Goal: Check status: Check status

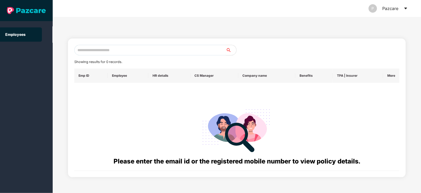
click at [102, 55] on input "text" at bounding box center [149, 50] width 151 height 11
paste input "**********"
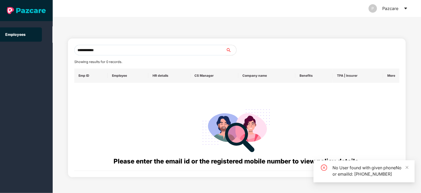
click at [82, 50] on input "**********" at bounding box center [149, 50] width 151 height 11
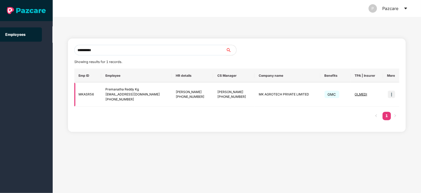
type input "**********"
click at [389, 96] on img at bounding box center [391, 94] width 7 height 7
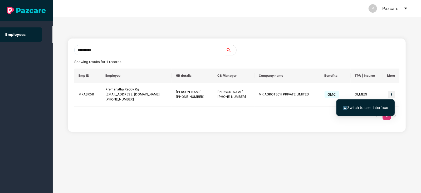
click at [365, 106] on span "Switch to user interface" at bounding box center [367, 107] width 41 height 4
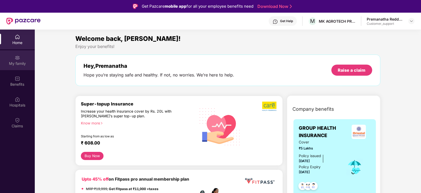
click at [19, 67] on div "My family" at bounding box center [17, 60] width 35 height 20
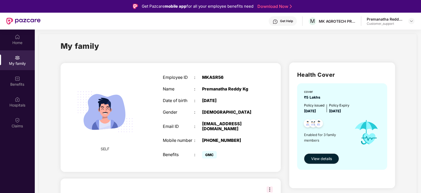
scroll to position [16, 0]
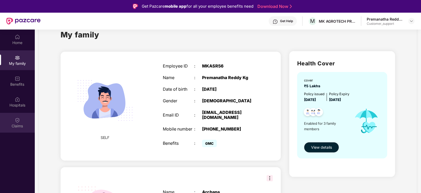
click at [20, 117] on div at bounding box center [17, 119] width 5 height 5
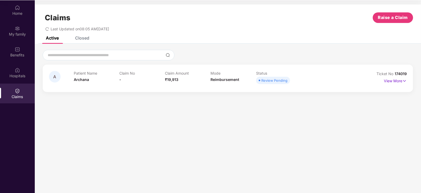
scroll to position [18, 0]
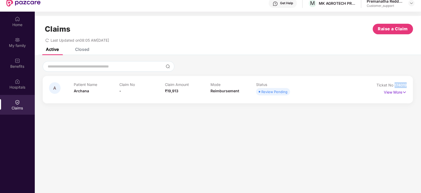
drag, startPoint x: 409, startPoint y: 83, endPoint x: 394, endPoint y: 85, distance: 15.1
click at [394, 85] on div "A Patient Name Archana Claim No - Claim Amount ₹19,913 Mode Reimbursement Statu…" at bounding box center [228, 89] width 370 height 27
copy span "174019"
click at [404, 91] on img at bounding box center [404, 92] width 4 height 6
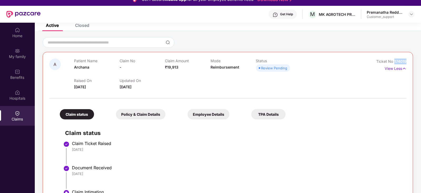
scroll to position [6, 0]
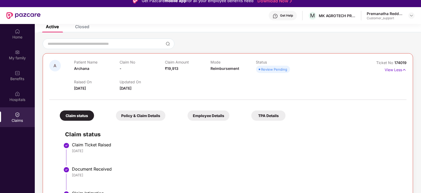
click at [219, 70] on div "Mode Reimbursement" at bounding box center [233, 67] width 46 height 14
copy span "Reimbursement"
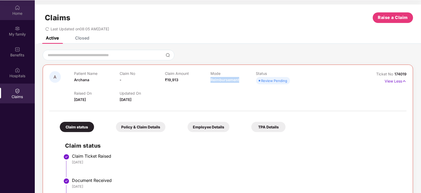
scroll to position [0, 0]
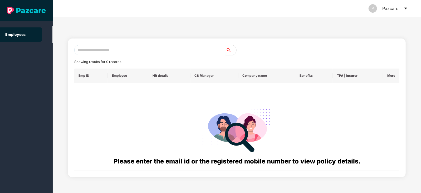
click at [121, 49] on input "text" at bounding box center [149, 50] width 151 height 11
paste input "**********"
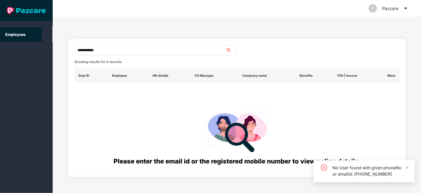
click at [81, 49] on input "**********" at bounding box center [149, 50] width 151 height 11
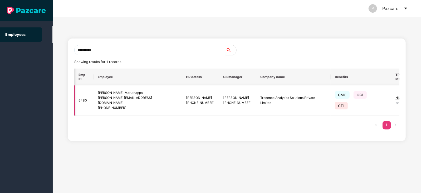
scroll to position [0, 13]
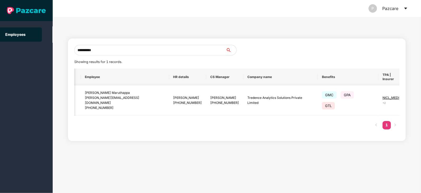
type input "**********"
click at [414, 103] on img at bounding box center [417, 100] width 7 height 7
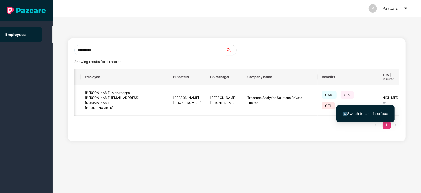
click at [394, 103] on div "Switch to user interface" at bounding box center [365, 114] width 58 height 22
click at [367, 114] on span "Switch to user interface" at bounding box center [367, 113] width 41 height 4
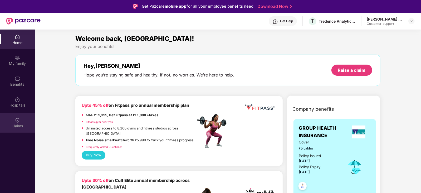
click at [11, 119] on div "Claims" at bounding box center [17, 123] width 35 height 20
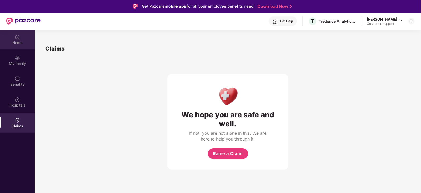
click at [12, 41] on div "Home" at bounding box center [17, 42] width 35 height 5
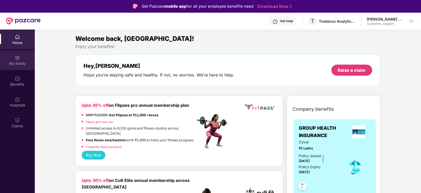
click at [18, 63] on div "My family" at bounding box center [17, 63] width 35 height 5
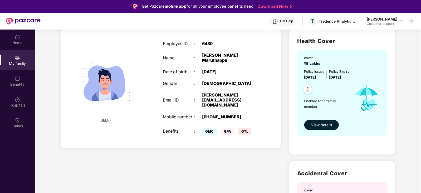
scroll to position [42, 0]
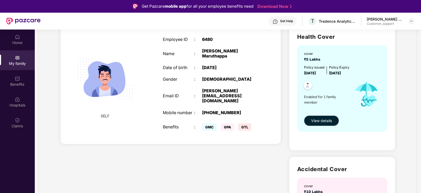
click at [293, 22] on div "Get Help" at bounding box center [283, 20] width 28 height 9
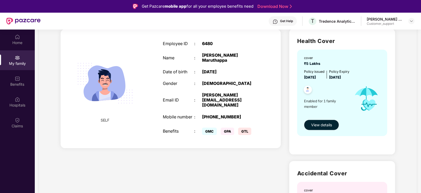
scroll to position [0, 0]
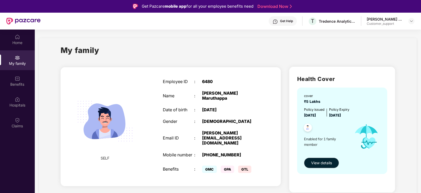
click at [290, 22] on div "Get Help" at bounding box center [286, 21] width 13 height 4
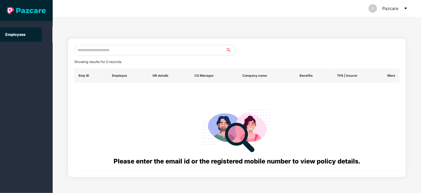
click at [148, 49] on input "text" at bounding box center [149, 50] width 151 height 11
paste input "**********"
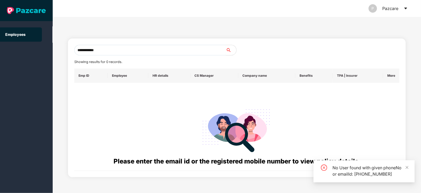
click at [83, 47] on input "**********" at bounding box center [149, 50] width 151 height 11
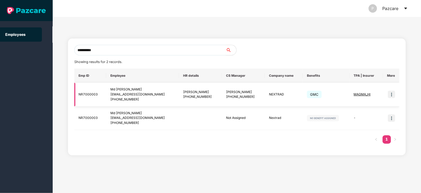
type input "**********"
click at [393, 92] on img at bounding box center [391, 94] width 7 height 7
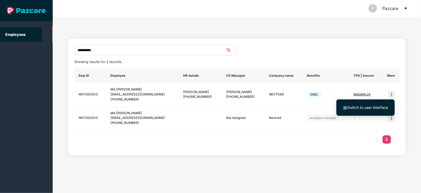
click at [355, 107] on span "Switch to user interface" at bounding box center [367, 107] width 41 height 4
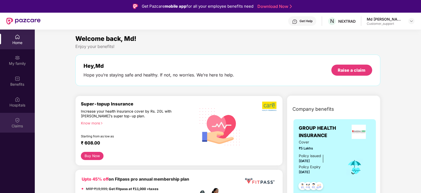
click at [17, 120] on img at bounding box center [17, 119] width 5 height 5
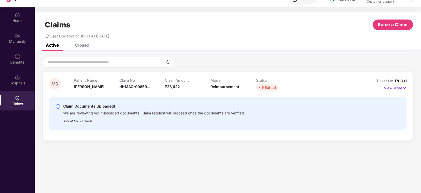
scroll to position [29, 0]
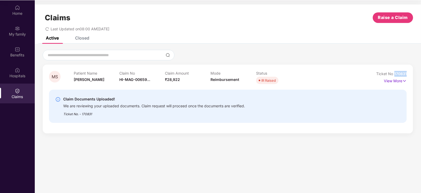
drag, startPoint x: 409, startPoint y: 72, endPoint x: 394, endPoint y: 73, distance: 15.9
click at [394, 73] on div "MS Patient Name [PERSON_NAME] Claim No HI-MAG-00659... Claim Amount ₹28,922 Mod…" at bounding box center [228, 99] width 370 height 69
copy span "170831"
click at [401, 81] on p "View More" at bounding box center [395, 80] width 23 height 7
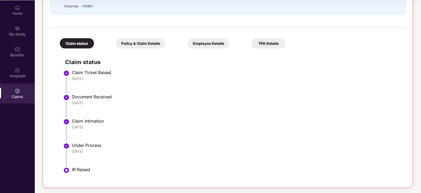
scroll to position [0, 0]
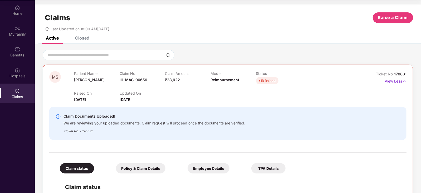
click at [400, 81] on p "View Less" at bounding box center [395, 80] width 22 height 7
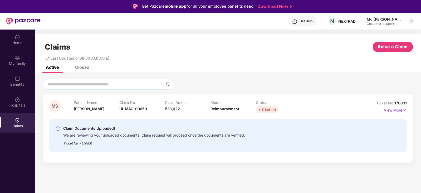
click at [403, 103] on span "170831" at bounding box center [400, 103] width 12 height 4
copy div "No 170831"
click at [232, 108] on span "Reimbursement" at bounding box center [224, 108] width 29 height 4
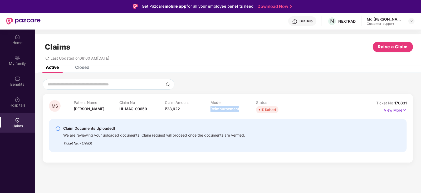
copy span "Reimbursement"
drag, startPoint x: 409, startPoint y: 104, endPoint x: 370, endPoint y: 105, distance: 38.2
click at [370, 105] on div "MS Patient Name [PERSON_NAME] Claim No HI-MAG-00659... Claim Amount ₹28,922 Mod…" at bounding box center [228, 128] width 370 height 69
copy div "Ticket No 170831"
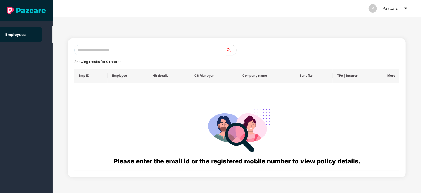
click at [106, 28] on div "Showing results for 0 records. Emp ID Employee HR details CS Manager Company na…" at bounding box center [237, 105] width 368 height 176
click at [108, 49] on input "text" at bounding box center [149, 50] width 151 height 11
paste input "**********"
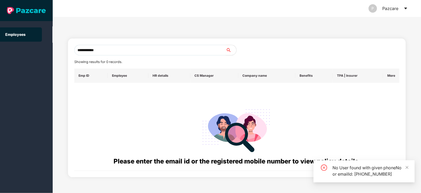
click at [84, 51] on input "**********" at bounding box center [149, 50] width 151 height 11
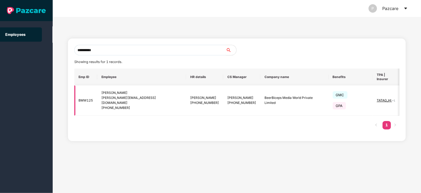
type input "**********"
click at [407, 97] on img at bounding box center [410, 100] width 7 height 7
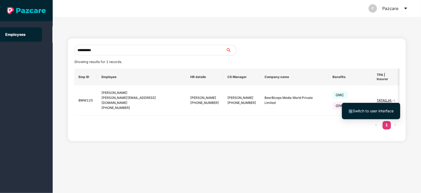
click at [361, 109] on span "Switch to user interface" at bounding box center [373, 110] width 41 height 4
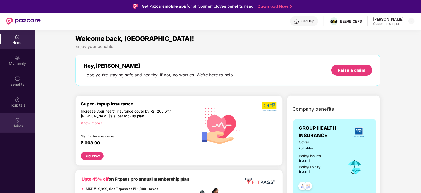
click at [13, 118] on div "Claims" at bounding box center [17, 123] width 35 height 20
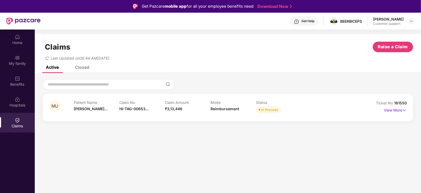
click at [400, 101] on span "161550" at bounding box center [400, 103] width 13 height 4
copy div "No 161550"
click at [404, 110] on img at bounding box center [404, 110] width 4 height 6
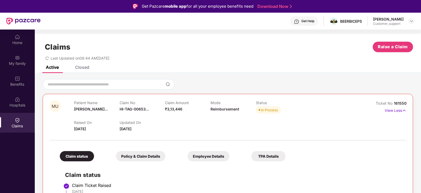
click at [306, 21] on div "Get Help" at bounding box center [307, 21] width 13 height 4
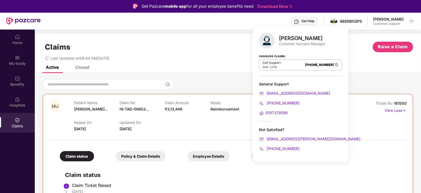
click at [138, 47] on div "Claims Raise a Claim" at bounding box center [228, 47] width 370 height 11
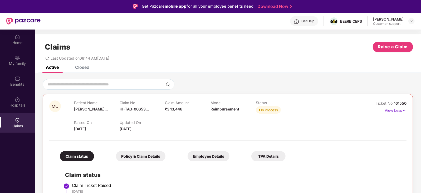
click at [223, 112] on div "Mode Reimbursement" at bounding box center [233, 107] width 46 height 14
copy span "Reimbursement"
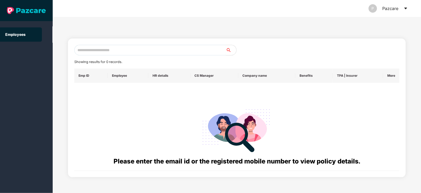
click at [92, 50] on input "text" at bounding box center [149, 50] width 151 height 11
paste input "**********"
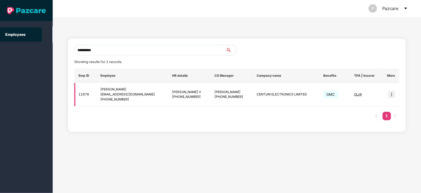
type input "**********"
click at [393, 96] on img at bounding box center [391, 94] width 7 height 7
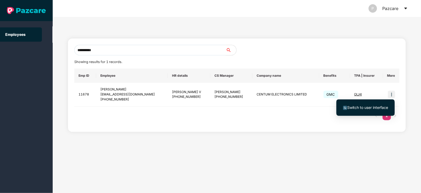
click at [358, 106] on span "Switch to user interface" at bounding box center [367, 107] width 41 height 4
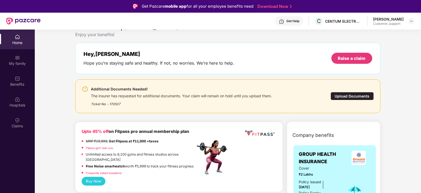
scroll to position [18, 0]
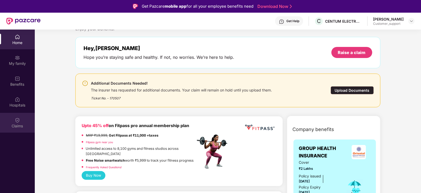
click at [23, 124] on div "Claims" at bounding box center [17, 125] width 35 height 5
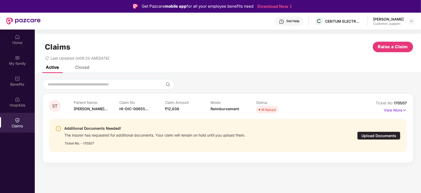
scroll to position [29, 0]
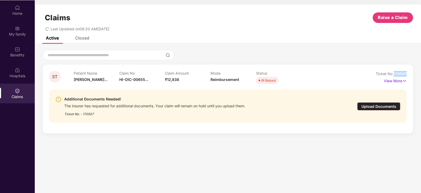
drag, startPoint x: 409, startPoint y: 74, endPoint x: 394, endPoint y: 76, distance: 15.6
click at [394, 76] on div "ST Patient Name [PERSON_NAME]... Claim No HI-OIC-00655... Claim Amount ₹12,838 …" at bounding box center [228, 99] width 370 height 69
copy span "170507"
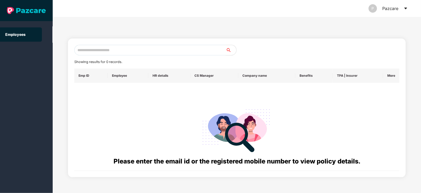
scroll to position [0, 0]
click at [99, 53] on input "text" at bounding box center [149, 50] width 151 height 11
paste input "**********"
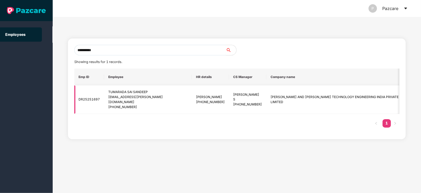
scroll to position [0, 24]
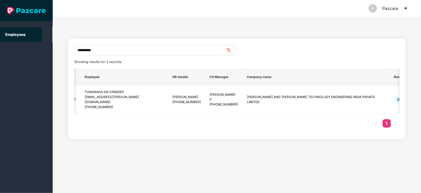
type input "**********"
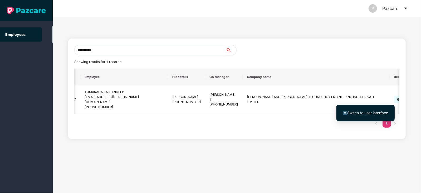
click at [374, 109] on li "Switch to user interface" at bounding box center [365, 112] width 58 height 11
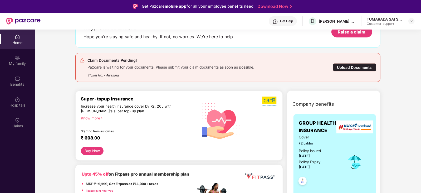
scroll to position [39, 0]
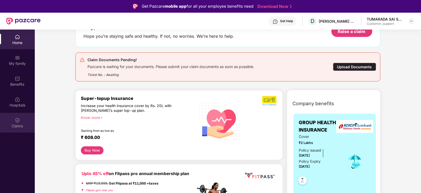
click at [17, 123] on div "Claims" at bounding box center [17, 125] width 35 height 5
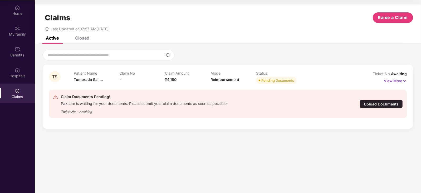
scroll to position [0, 0]
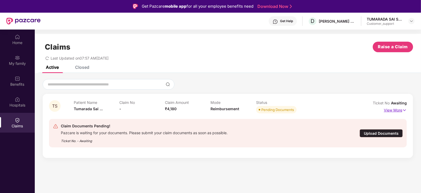
click at [402, 109] on img at bounding box center [404, 110] width 4 height 6
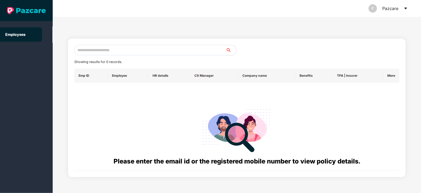
click at [116, 48] on input "text" at bounding box center [149, 50] width 151 height 11
paste input "**********"
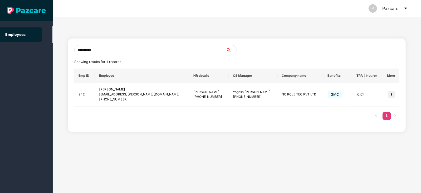
type input "**********"
click at [388, 96] on img at bounding box center [391, 94] width 7 height 7
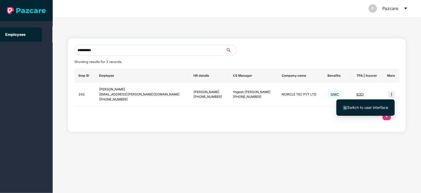
click at [364, 111] on li "Switch to user interface" at bounding box center [365, 107] width 58 height 11
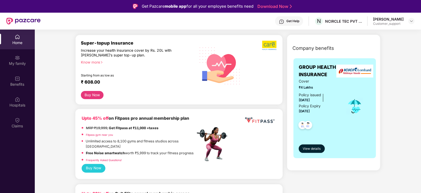
scroll to position [66, 0]
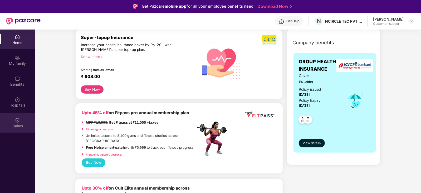
click at [20, 123] on div "Claims" at bounding box center [17, 123] width 35 height 20
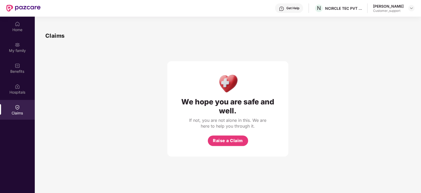
scroll to position [0, 0]
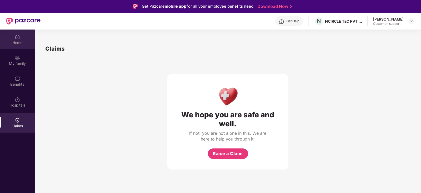
click at [16, 39] on img at bounding box center [17, 36] width 5 height 5
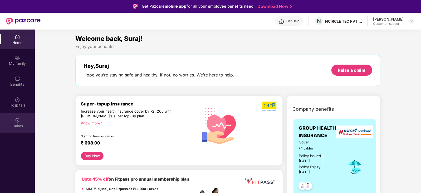
click at [15, 126] on div "Claims" at bounding box center [17, 125] width 35 height 5
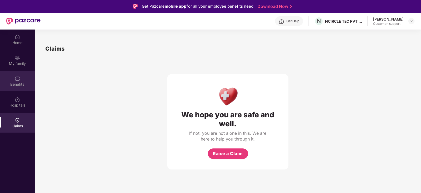
click at [28, 77] on div "Benefits" at bounding box center [17, 81] width 35 height 20
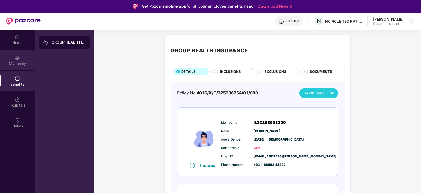
click at [25, 55] on div "My family" at bounding box center [17, 60] width 35 height 20
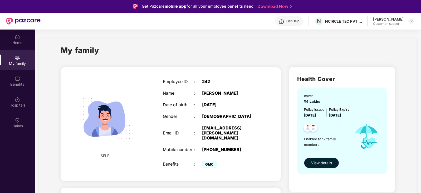
click at [25, 55] on div "My family" at bounding box center [17, 60] width 35 height 20
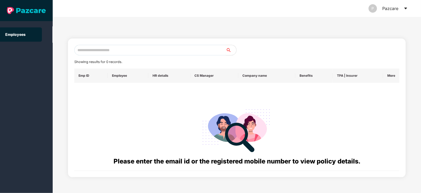
click at [105, 53] on input "text" at bounding box center [149, 50] width 151 height 11
paste input "**********"
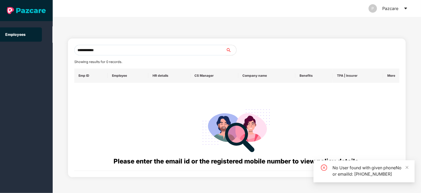
click at [82, 49] on input "**********" at bounding box center [149, 50] width 151 height 11
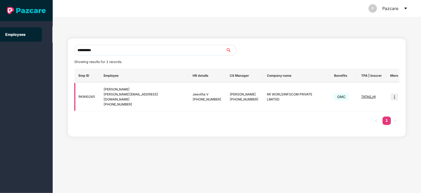
type input "**********"
click at [393, 94] on img at bounding box center [393, 96] width 7 height 7
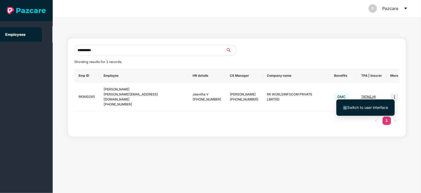
click at [357, 110] on span "Switch to user interface" at bounding box center [365, 108] width 45 height 6
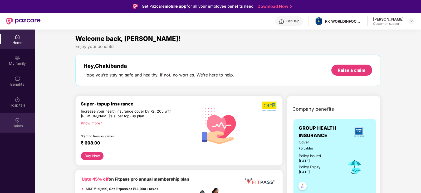
click at [17, 117] on div at bounding box center [17, 119] width 5 height 5
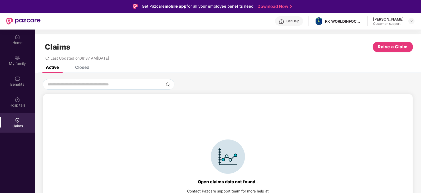
click at [85, 68] on div "Closed" at bounding box center [82, 67] width 14 height 5
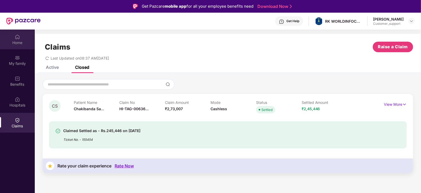
click at [17, 44] on div "Home" at bounding box center [17, 42] width 35 height 5
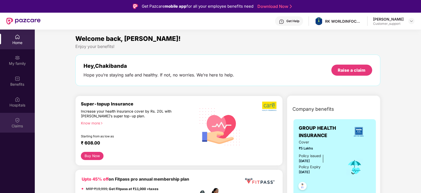
click at [11, 119] on div "Claims" at bounding box center [17, 123] width 35 height 20
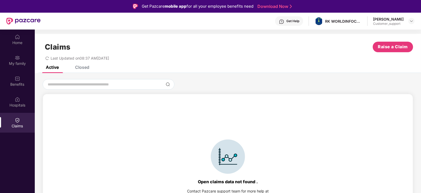
scroll to position [12, 0]
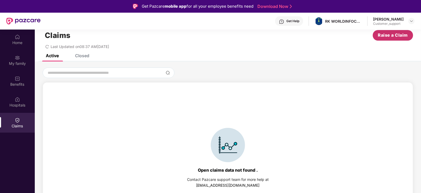
click at [390, 37] on span "Raise a Claim" at bounding box center [393, 35] width 30 height 7
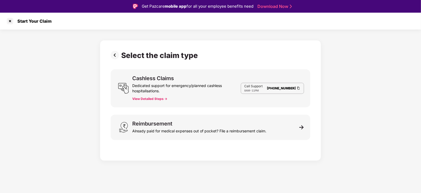
scroll to position [0, 0]
click at [9, 22] on div at bounding box center [10, 21] width 8 height 8
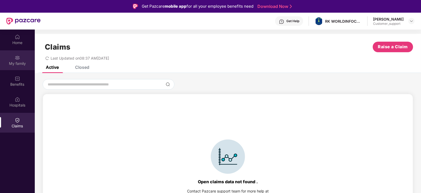
click at [18, 64] on div "My family" at bounding box center [17, 63] width 35 height 5
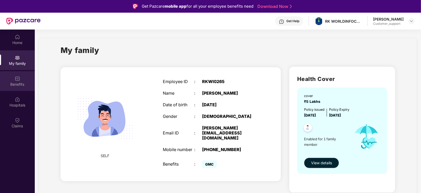
click at [21, 83] on div "Benefits" at bounding box center [17, 84] width 35 height 5
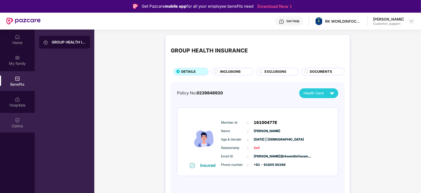
click at [20, 120] on img at bounding box center [17, 119] width 5 height 5
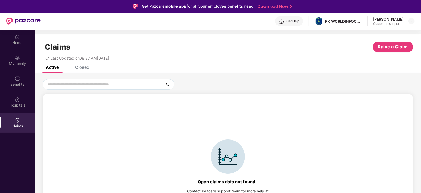
click at [84, 68] on div "Closed" at bounding box center [82, 67] width 14 height 5
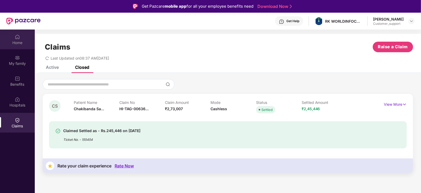
click at [19, 46] on div "Home" at bounding box center [17, 39] width 35 height 20
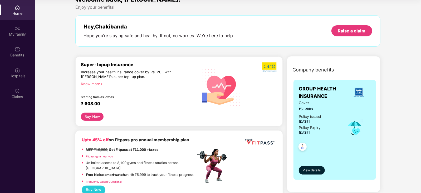
scroll to position [10, 0]
click at [309, 173] on button "View details" at bounding box center [312, 170] width 26 height 8
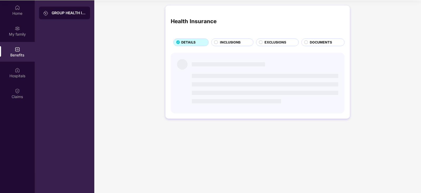
scroll to position [0, 0]
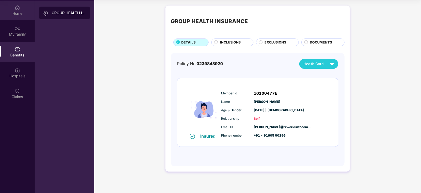
click at [17, 11] on div "Home" at bounding box center [17, 13] width 35 height 5
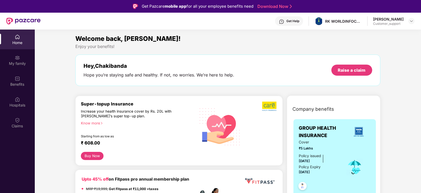
scroll to position [29, 0]
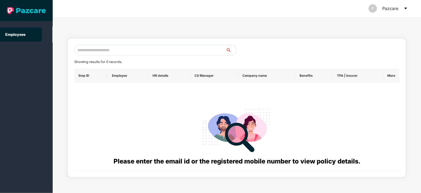
click at [81, 49] on input "text" at bounding box center [149, 50] width 151 height 11
paste input "**********"
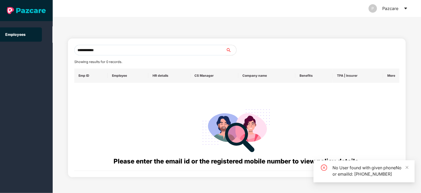
click at [81, 49] on input "**********" at bounding box center [149, 50] width 151 height 11
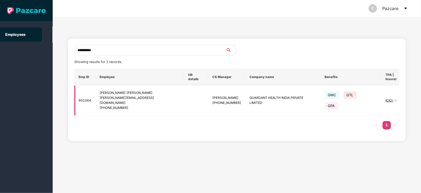
type input "**********"
click at [416, 97] on img at bounding box center [419, 100] width 7 height 7
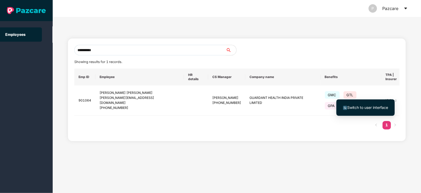
click at [367, 105] on span "Switch to user interface" at bounding box center [367, 107] width 41 height 4
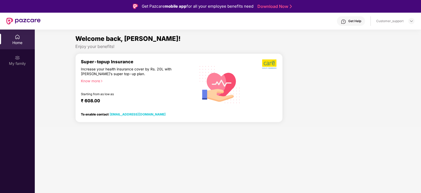
click at [367, 105] on div at bounding box center [334, 89] width 98 height 73
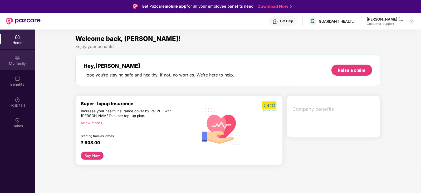
click at [22, 61] on div "My family" at bounding box center [17, 63] width 35 height 5
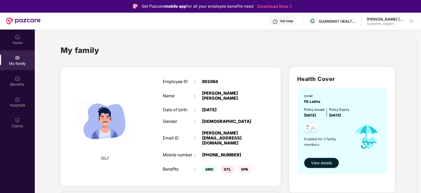
click at [284, 22] on div "Get Help" at bounding box center [286, 21] width 13 height 4
click at [202, 52] on div "My family" at bounding box center [228, 53] width 335 height 18
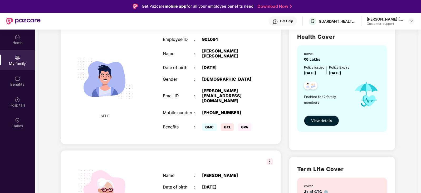
scroll to position [41, 0]
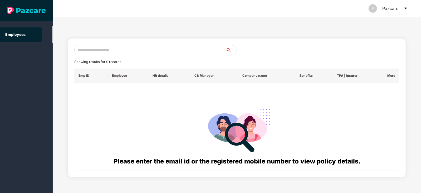
click at [93, 50] on input "text" at bounding box center [149, 50] width 151 height 11
paste input "**********"
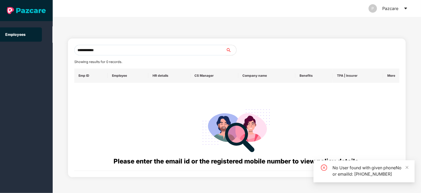
click at [82, 49] on input "**********" at bounding box center [149, 50] width 151 height 11
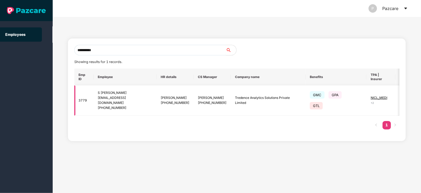
type input "**********"
click at [400, 97] on img at bounding box center [403, 100] width 7 height 7
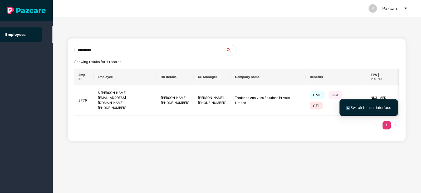
click at [356, 109] on span "Switch to user interface" at bounding box center [370, 107] width 41 height 4
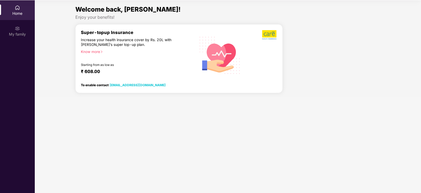
scroll to position [0, 0]
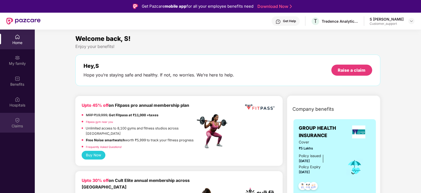
click at [19, 121] on img at bounding box center [17, 119] width 5 height 5
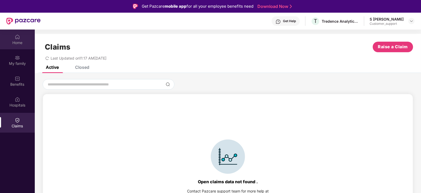
click at [18, 41] on div "Home" at bounding box center [17, 42] width 35 height 5
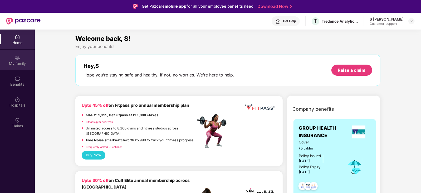
click at [17, 65] on div "My family" at bounding box center [17, 63] width 35 height 5
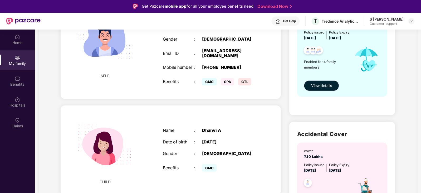
scroll to position [29, 0]
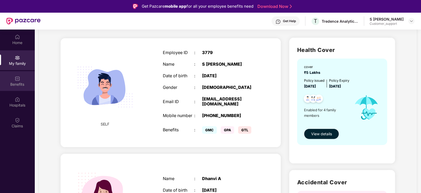
click at [21, 81] on div "Benefits" at bounding box center [17, 81] width 35 height 20
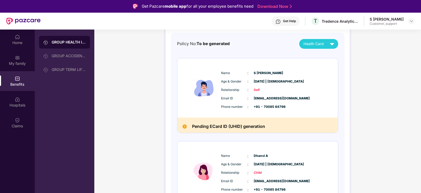
scroll to position [0, 0]
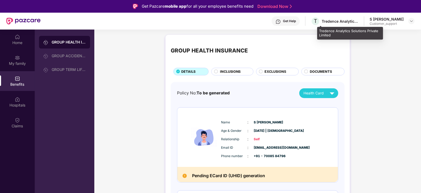
click at [331, 19] on div "Tredence Analytics Solutions Private Limited" at bounding box center [339, 21] width 37 height 5
click at [317, 19] on span "T" at bounding box center [315, 21] width 3 height 6
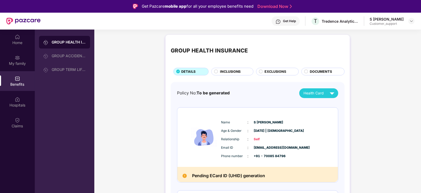
click at [293, 21] on div "Get Help" at bounding box center [289, 21] width 13 height 4
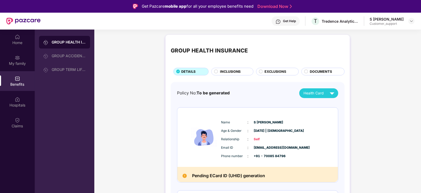
click at [294, 22] on div "Get Help" at bounding box center [289, 21] width 13 height 4
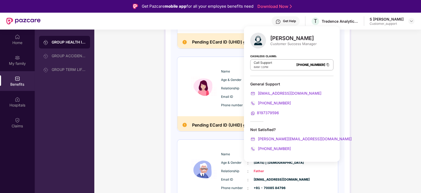
scroll to position [135, 0]
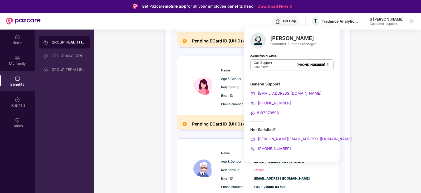
click at [145, 107] on div "GROUP HEALTH INSURANCE DETAILS INCLUSIONS EXCLUSIONS DOCUMENTS Policy No: To be…" at bounding box center [257, 113] width 326 height 431
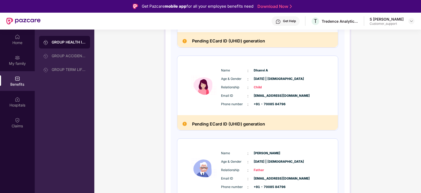
scroll to position [0, 0]
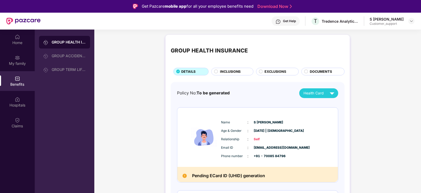
click at [294, 23] on div "Get Help" at bounding box center [285, 20] width 28 height 9
click at [299, 23] on div "Get Help" at bounding box center [285, 20] width 28 height 9
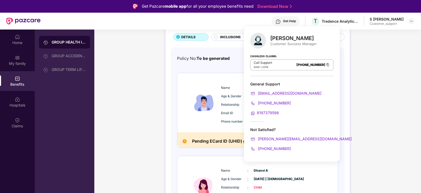
scroll to position [35, 0]
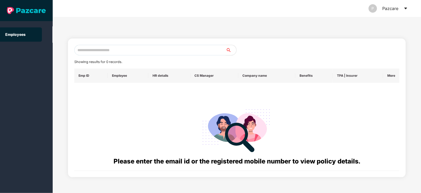
scroll to position [0, 0]
click at [82, 52] on input "text" at bounding box center [149, 50] width 151 height 11
paste input "**********"
click at [80, 49] on input "**********" at bounding box center [149, 50] width 151 height 11
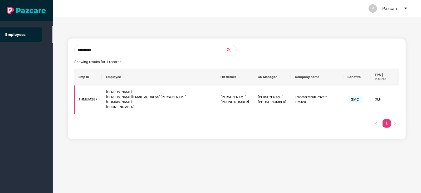
type input "**********"
click at [405, 96] on img at bounding box center [408, 99] width 7 height 7
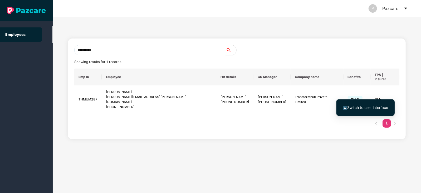
click at [355, 105] on span "Switch to user interface" at bounding box center [367, 107] width 41 height 4
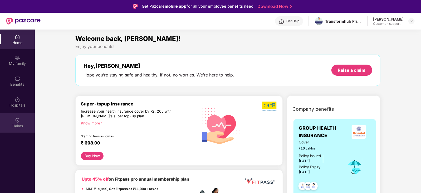
click at [16, 122] on img at bounding box center [17, 119] width 5 height 5
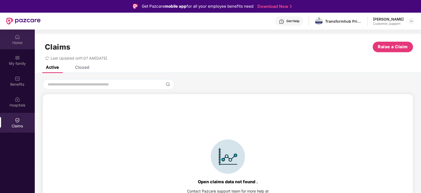
click at [19, 37] on img at bounding box center [17, 36] width 5 height 5
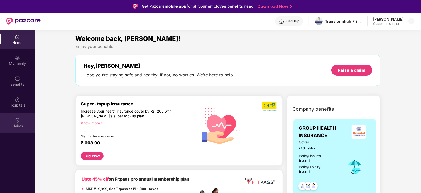
click at [16, 117] on img at bounding box center [17, 119] width 5 height 5
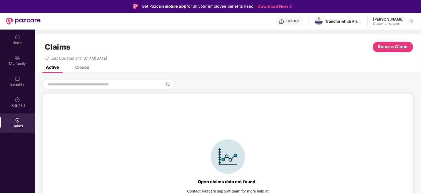
click at [87, 68] on div "Closed" at bounding box center [82, 67] width 14 height 5
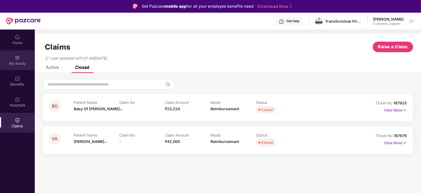
click at [20, 60] on div "My family" at bounding box center [17, 60] width 35 height 20
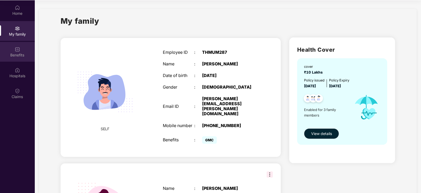
click at [18, 56] on div "Benefits" at bounding box center [17, 54] width 35 height 5
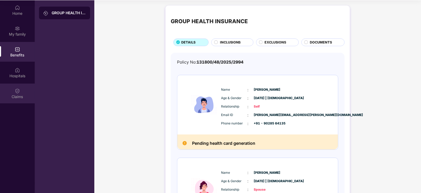
click at [20, 91] on div "Claims" at bounding box center [17, 93] width 35 height 20
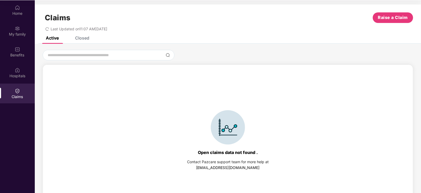
click at [78, 37] on div "Closed" at bounding box center [82, 37] width 14 height 5
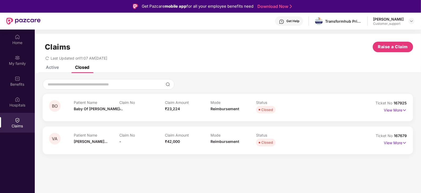
scroll to position [29, 0]
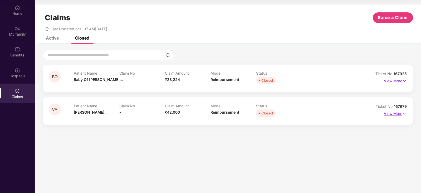
click at [400, 115] on p "View More" at bounding box center [395, 112] width 23 height 7
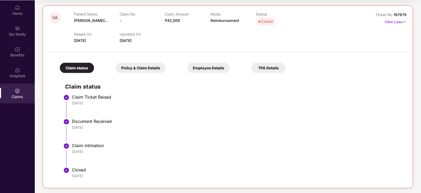
scroll to position [0, 0]
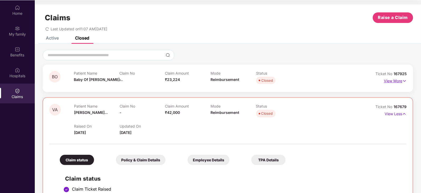
click at [403, 78] on img at bounding box center [404, 81] width 4 height 6
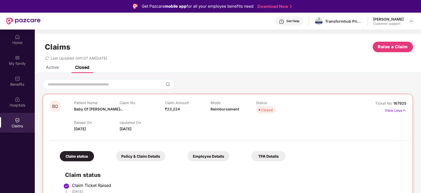
click at [294, 22] on div "Get Help" at bounding box center [292, 21] width 13 height 4
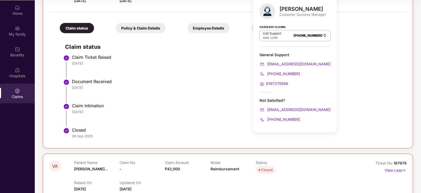
scroll to position [101, 0]
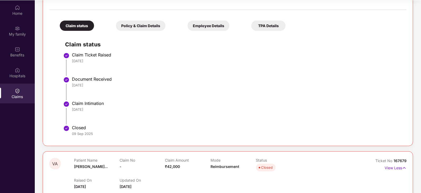
click at [370, 47] on h2 "Claim status" at bounding box center [233, 44] width 336 height 9
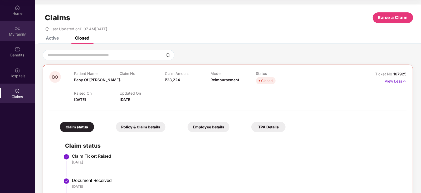
scroll to position [0, 0]
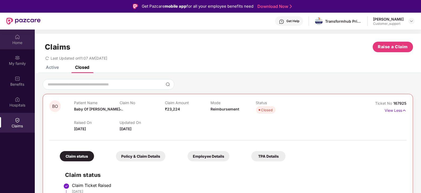
click at [18, 40] on div "Home" at bounding box center [17, 42] width 35 height 5
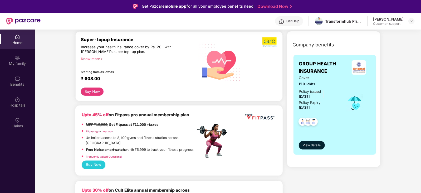
scroll to position [16, 0]
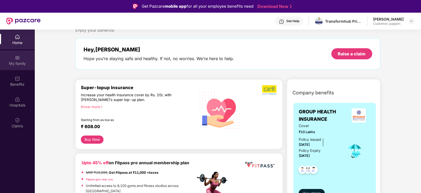
click at [17, 62] on div "My family" at bounding box center [17, 63] width 35 height 5
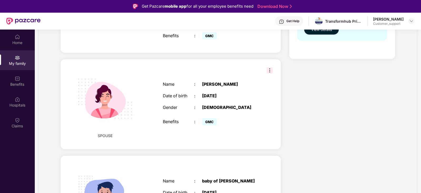
scroll to position [134, 0]
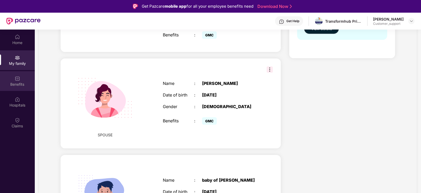
click at [15, 85] on div "Benefits" at bounding box center [17, 84] width 35 height 5
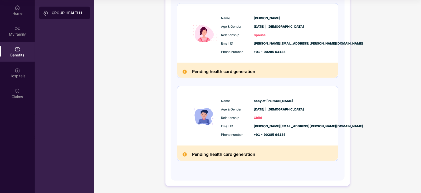
scroll to position [0, 0]
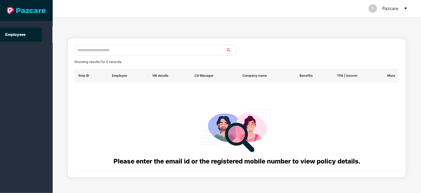
click at [90, 48] on input "text" at bounding box center [149, 50] width 151 height 11
paste input "**********"
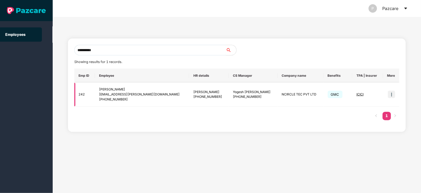
type input "**********"
click at [393, 96] on img at bounding box center [391, 94] width 7 height 7
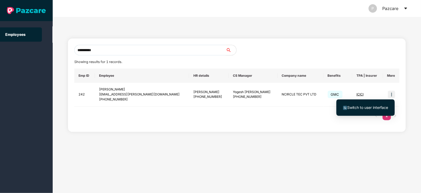
click at [366, 103] on li "Switch to user interface" at bounding box center [365, 107] width 58 height 11
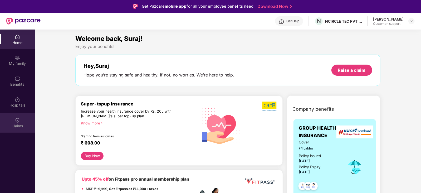
click at [18, 119] on img at bounding box center [17, 119] width 5 height 5
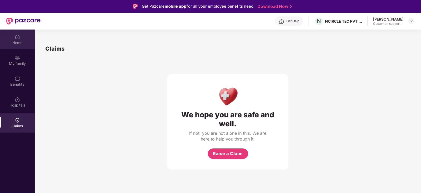
click at [18, 37] on img at bounding box center [17, 36] width 5 height 5
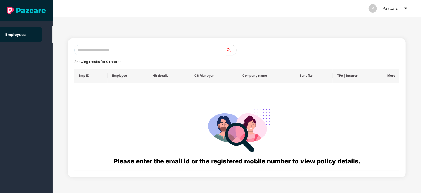
drag, startPoint x: 101, startPoint y: 44, endPoint x: 98, endPoint y: 47, distance: 4.5
click at [98, 47] on div "Showing results for 0 records. Emp ID Employee HR details CS Manager Company na…" at bounding box center [237, 107] width 338 height 138
click at [98, 47] on input "text" at bounding box center [149, 50] width 151 height 11
paste input "**********"
click at [81, 50] on input "**********" at bounding box center [149, 50] width 151 height 11
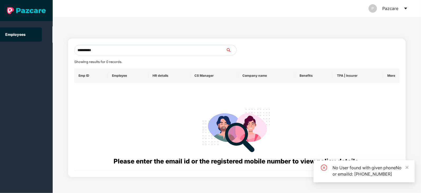
click at [120, 51] on input "**********" at bounding box center [149, 50] width 151 height 11
click at [118, 48] on input "**********" at bounding box center [149, 50] width 151 height 11
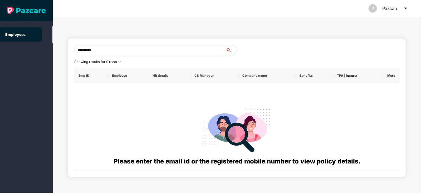
click at [107, 52] on input "**********" at bounding box center [149, 50] width 151 height 11
type input "*"
click at [96, 48] on input "text" at bounding box center [149, 50] width 151 height 11
click at [90, 49] on input "text" at bounding box center [149, 50] width 151 height 11
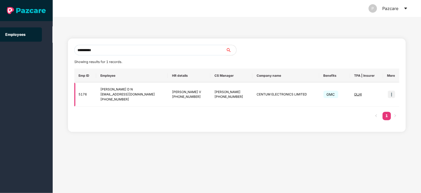
type input "**********"
click at [390, 98] on img at bounding box center [391, 94] width 7 height 7
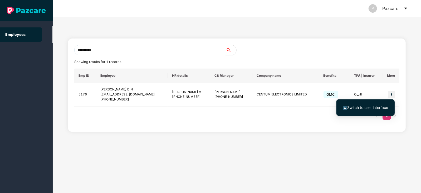
click at [353, 110] on span "Switch to user interface" at bounding box center [365, 108] width 45 height 6
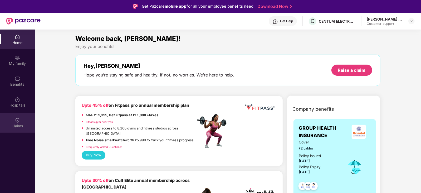
click at [16, 118] on img at bounding box center [17, 119] width 5 height 5
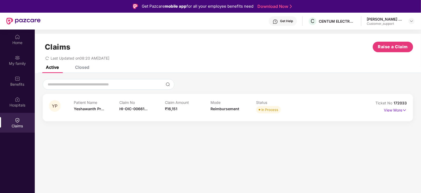
scroll to position [2, 0]
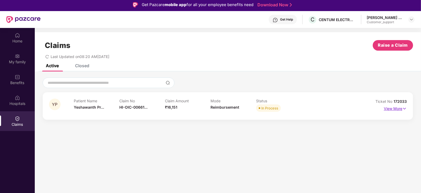
click at [405, 107] on img at bounding box center [404, 109] width 4 height 6
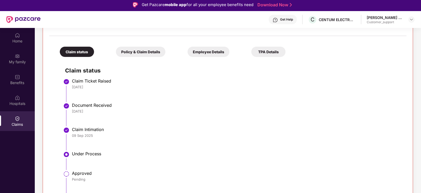
scroll to position [0, 0]
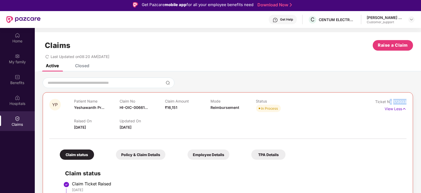
drag, startPoint x: 409, startPoint y: 101, endPoint x: 388, endPoint y: 102, distance: 20.3
copy div "o 172033"
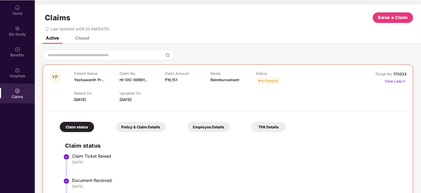
click at [214, 79] on span "Reimbursement" at bounding box center [224, 79] width 29 height 4
copy span "Reimbursement"
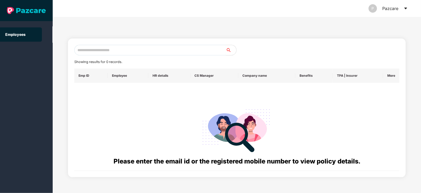
click at [101, 49] on input "text" at bounding box center [149, 50] width 151 height 11
paste input "**********"
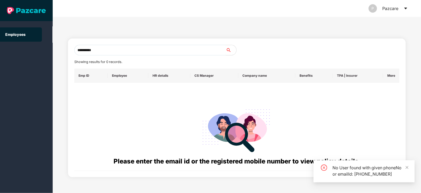
click at [118, 53] on input "**********" at bounding box center [149, 50] width 151 height 11
type input "**********"
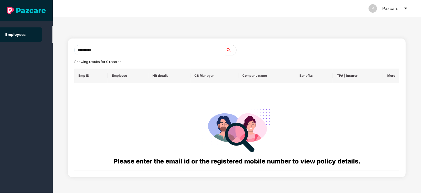
click at [115, 49] on input "**********" at bounding box center [149, 50] width 151 height 11
click at [115, 49] on input "text" at bounding box center [149, 50] width 151 height 11
click at [86, 51] on input "text" at bounding box center [149, 50] width 151 height 11
click at [95, 49] on input "text" at bounding box center [149, 50] width 151 height 11
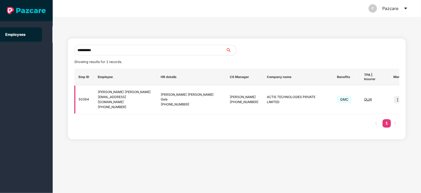
type input "**********"
click at [394, 96] on img at bounding box center [397, 99] width 7 height 7
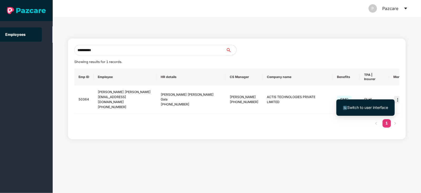
click at [353, 110] on span "Switch to user interface" at bounding box center [365, 108] width 45 height 6
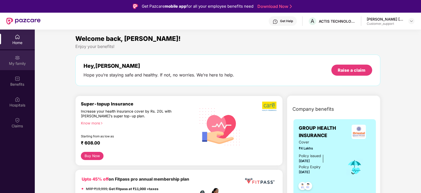
click at [15, 63] on div "My family" at bounding box center [17, 63] width 35 height 5
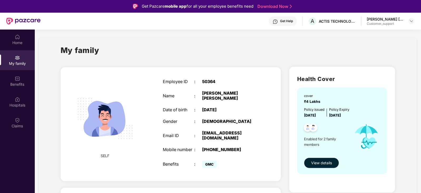
scroll to position [76, 0]
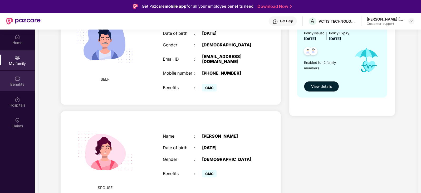
click at [19, 82] on div "Benefits" at bounding box center [17, 84] width 35 height 5
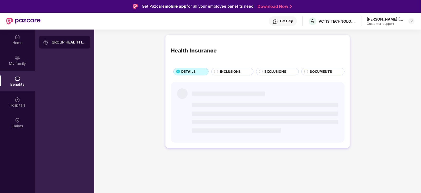
scroll to position [0, 0]
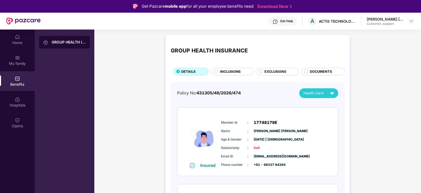
click at [227, 74] on span "INCLUSIONS" at bounding box center [230, 71] width 21 height 5
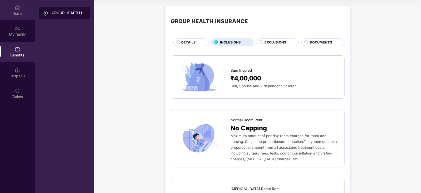
click at [18, 10] on div "Home" at bounding box center [17, 10] width 35 height 20
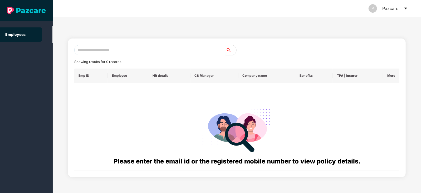
click at [82, 50] on input "text" at bounding box center [149, 50] width 151 height 11
paste input "**********"
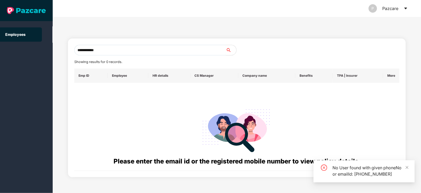
click at [81, 48] on input "**********" at bounding box center [149, 50] width 151 height 11
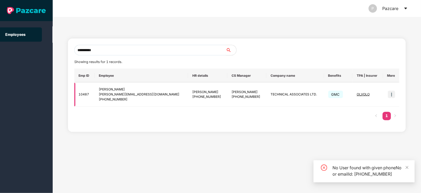
type input "**********"
click at [392, 93] on img at bounding box center [391, 94] width 7 height 7
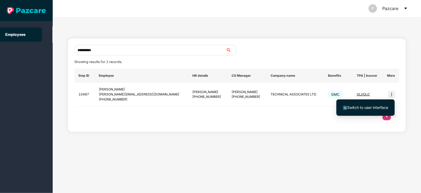
click at [357, 108] on span "Switch to user interface" at bounding box center [367, 107] width 41 height 4
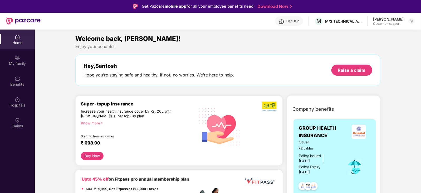
click at [24, 116] on div "Claims" at bounding box center [17, 123] width 35 height 20
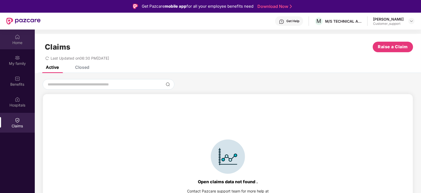
click at [21, 40] on div "Home" at bounding box center [17, 42] width 35 height 5
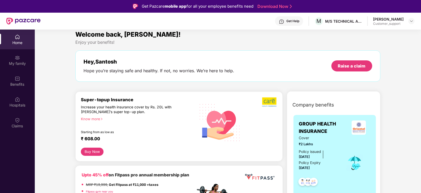
scroll to position [4, 0]
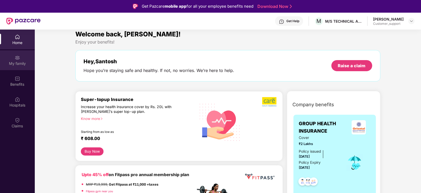
click at [20, 62] on div "My family" at bounding box center [17, 63] width 35 height 5
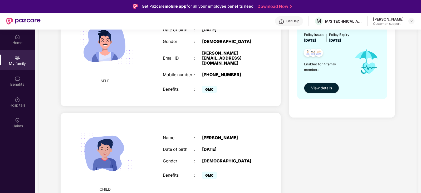
scroll to position [0, 0]
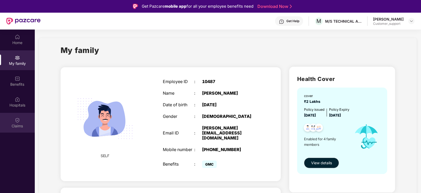
click at [18, 127] on div "Claims" at bounding box center [17, 125] width 35 height 5
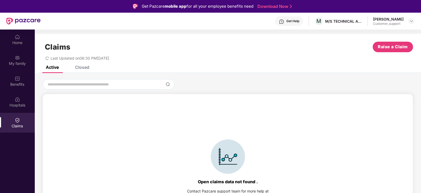
click at [82, 70] on div "Closed" at bounding box center [82, 67] width 14 height 5
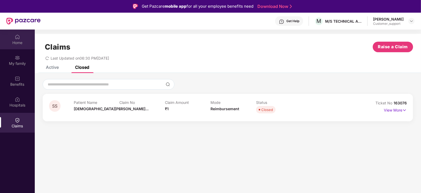
click at [22, 48] on div "Home" at bounding box center [17, 39] width 35 height 20
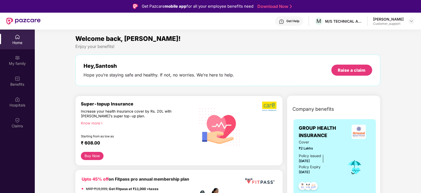
scroll to position [11, 0]
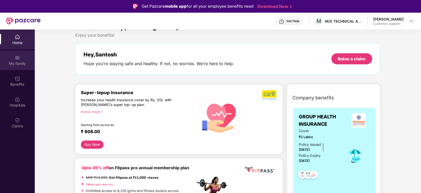
click at [25, 61] on div "My family" at bounding box center [17, 63] width 35 height 5
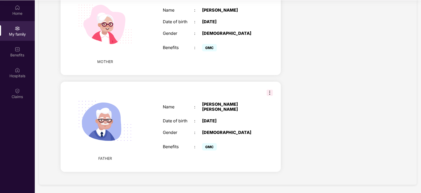
scroll to position [0, 0]
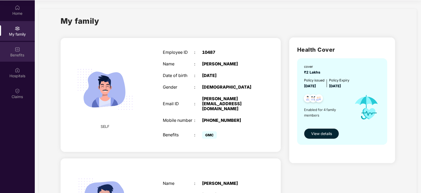
click at [18, 50] on img at bounding box center [17, 49] width 5 height 5
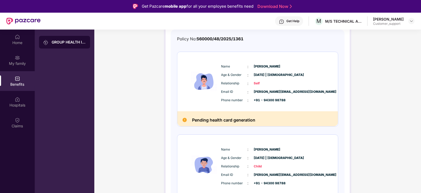
scroll to position [52, 0]
click at [294, 19] on div "Get Help" at bounding box center [292, 21] width 13 height 4
click at [374, 148] on div "GROUP HEALTH INSURANCE DETAILS INCLUSIONS EXCLUSIONS DOCUMENTS Policy No: 56000…" at bounding box center [257, 194] width 326 height 428
click at [136, 129] on div "GROUP HEALTH INSURANCE DETAILS INCLUSIONS EXCLUSIONS DOCUMENTS Policy No: 56000…" at bounding box center [257, 194] width 326 height 428
click at [292, 22] on div "Get Help" at bounding box center [292, 21] width 13 height 4
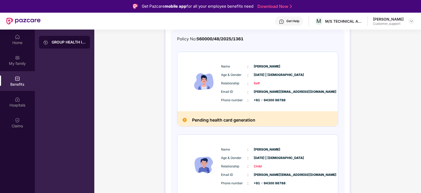
click at [399, 88] on div "GROUP HEALTH INSURANCE DETAILS INCLUSIONS EXCLUSIONS DOCUMENTS Policy No: 56000…" at bounding box center [257, 194] width 326 height 428
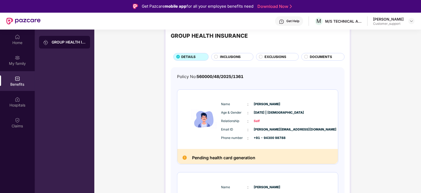
scroll to position [0, 0]
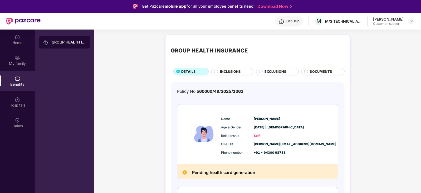
click at [295, 18] on div "Get Help" at bounding box center [289, 20] width 28 height 9
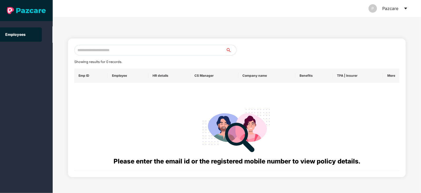
drag, startPoint x: 97, startPoint y: 56, endPoint x: 92, endPoint y: 53, distance: 5.9
click at [92, 53] on div "Showing results for 0 records. Emp ID Employee HR details CS Manager Company na…" at bounding box center [236, 108] width 325 height 126
click at [92, 53] on input "text" at bounding box center [149, 50] width 151 height 11
paste input "**********"
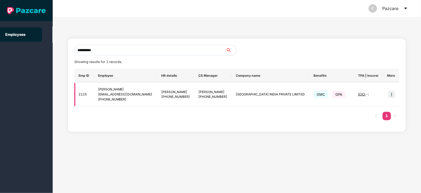
type input "**********"
click at [394, 97] on img at bounding box center [391, 94] width 7 height 7
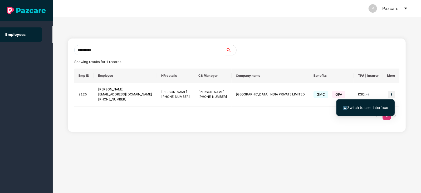
click at [361, 109] on span "Switch to user interface" at bounding box center [367, 107] width 41 height 4
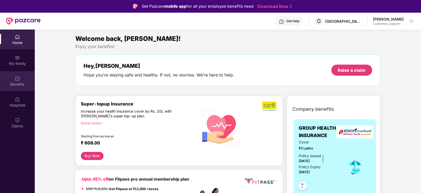
click at [20, 82] on div "Benefits" at bounding box center [17, 84] width 35 height 5
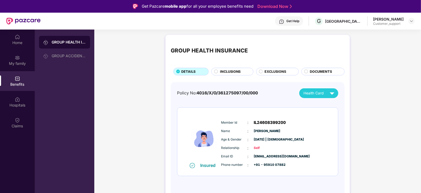
click at [275, 73] on span "EXCLUSIONS" at bounding box center [275, 71] width 22 height 5
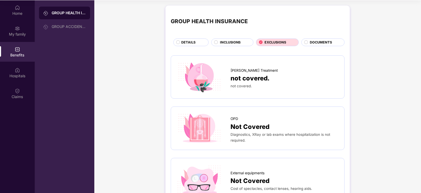
scroll to position [26, 0]
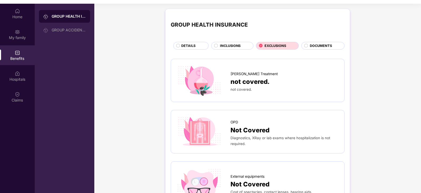
click at [232, 41] on div "GROUP HEALTH INSURANCE DETAILS INCLUSIONS EXCLUSIONS DOCUMENTS" at bounding box center [258, 31] width 174 height 35
click at [229, 42] on div "INCLUSIONS" at bounding box center [232, 46] width 42 height 8
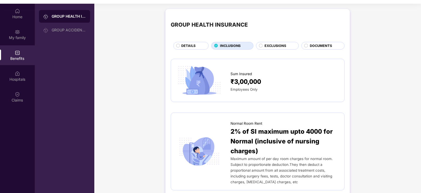
scroll to position [0, 0]
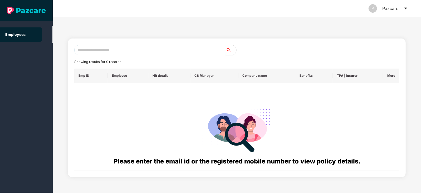
click at [93, 51] on input "text" at bounding box center [149, 50] width 151 height 11
paste input "**********"
type input "**********"
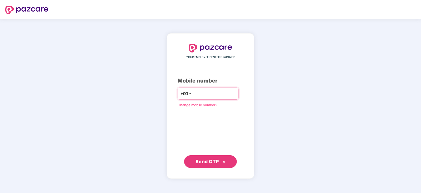
click at [205, 97] on input "number" at bounding box center [213, 93] width 43 height 8
type input "**********"
click at [204, 165] on button "Send OTP" at bounding box center [210, 161] width 53 height 13
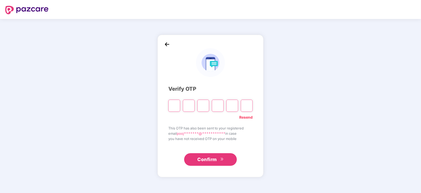
type input "*"
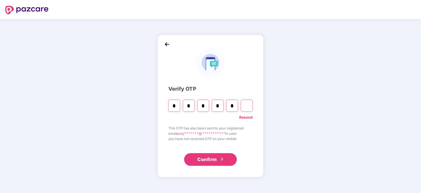
type input "*"
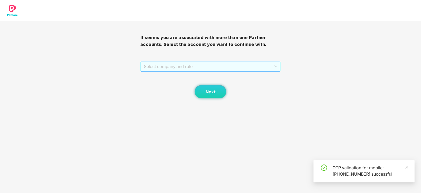
click at [167, 69] on span "Select company and role" at bounding box center [210, 66] width 133 height 10
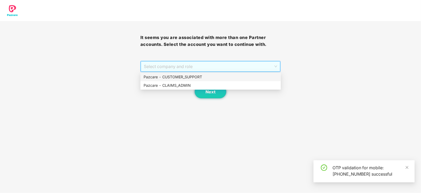
click at [167, 77] on div "Pazcare - CUSTOMER_SUPPORT" at bounding box center [210, 77] width 134 height 6
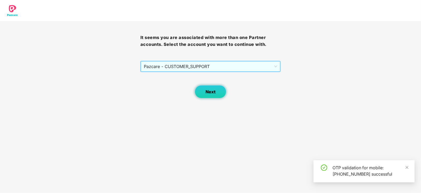
click at [208, 92] on span "Next" at bounding box center [210, 91] width 10 height 5
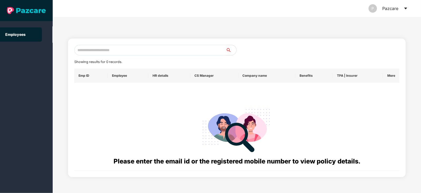
click at [87, 53] on input "text" at bounding box center [149, 50] width 151 height 11
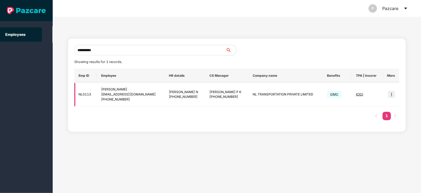
type input "**********"
click at [388, 93] on img at bounding box center [391, 94] width 7 height 7
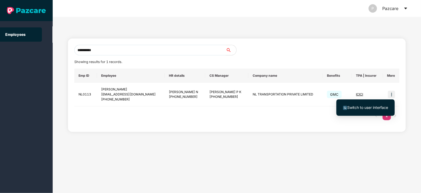
click at [361, 105] on span "Switch to user interface" at bounding box center [367, 107] width 41 height 4
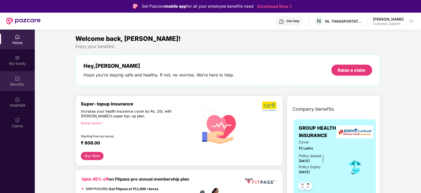
click at [18, 74] on div "Benefits" at bounding box center [17, 81] width 35 height 20
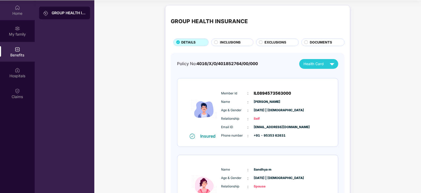
click at [19, 12] on div "Home" at bounding box center [17, 13] width 35 height 5
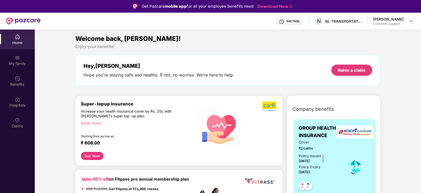
click at [294, 19] on div "Get Help" at bounding box center [292, 21] width 13 height 4
click at [19, 59] on img at bounding box center [17, 57] width 5 height 5
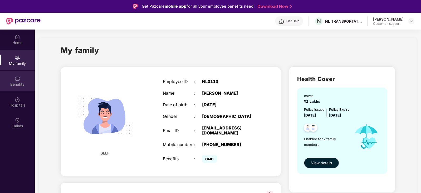
click at [27, 76] on div "Benefits" at bounding box center [17, 81] width 35 height 20
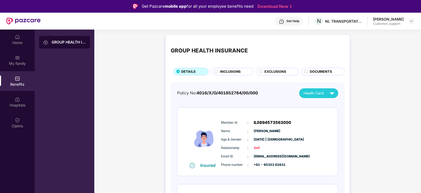
scroll to position [69, 0]
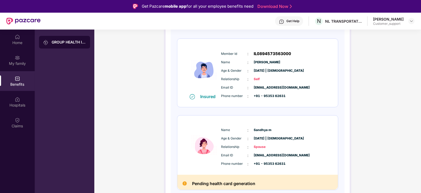
click at [296, 23] on div "Get Help" at bounding box center [289, 20] width 28 height 9
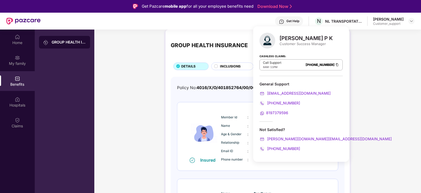
scroll to position [4, 0]
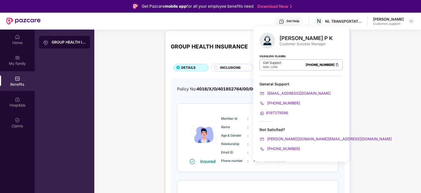
click at [136, 51] on div "GROUP HEALTH INSURANCE DETAILS INCLUSIONS EXCLUSIONS DOCUMENTS Policy No: 4016/…" at bounding box center [257, 157] width 326 height 259
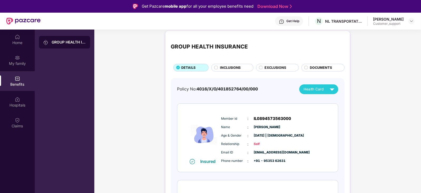
click at [292, 22] on div "Get Help" at bounding box center [292, 21] width 13 height 4
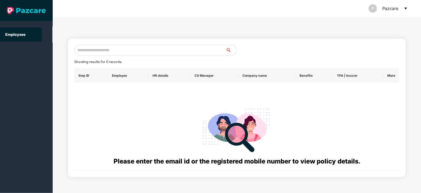
paste input "**********"
click at [104, 52] on input "text" at bounding box center [149, 50] width 151 height 11
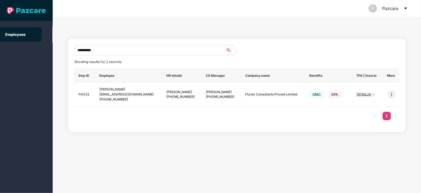
type input "**********"
click at [143, 106] on div "Emp ID Employee HR details CS Manager Company name Benefits TPA | Insurer More …" at bounding box center [236, 96] width 325 height 57
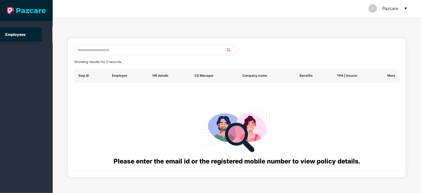
click at [94, 53] on input "text" at bounding box center [149, 50] width 151 height 11
paste input "**********"
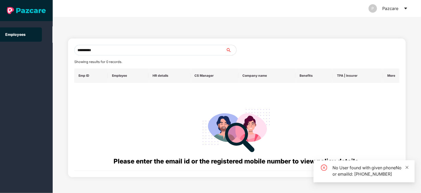
type input "**********"
click at [408, 165] on icon "close" at bounding box center [407, 167] width 4 height 4
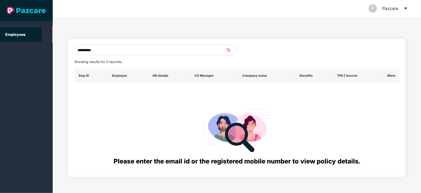
click at [121, 52] on input "**********" at bounding box center [149, 50] width 151 height 11
click at [95, 52] on input "text" at bounding box center [149, 50] width 151 height 11
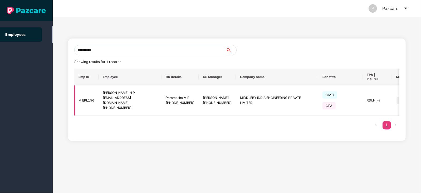
scroll to position [0, 8]
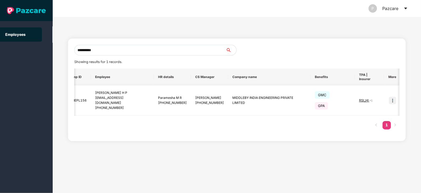
type input "**********"
click at [390, 100] on img at bounding box center [392, 100] width 7 height 7
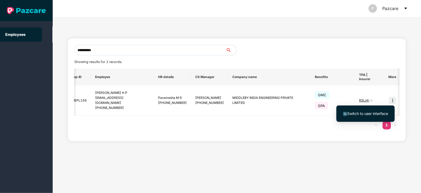
click at [366, 110] on li "Switch to user interface" at bounding box center [365, 113] width 58 height 11
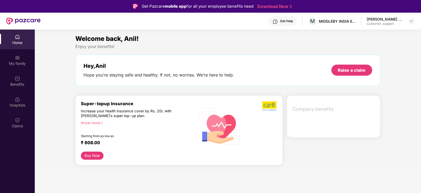
scroll to position [29, 0]
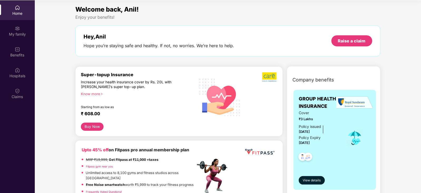
click at [14, 93] on div "Claims" at bounding box center [17, 93] width 35 height 20
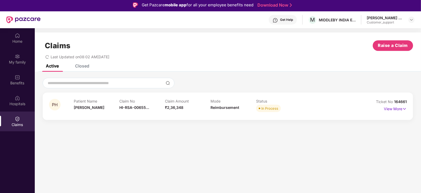
scroll to position [1, 0]
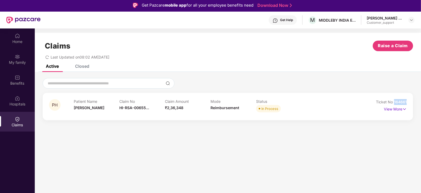
drag, startPoint x: 407, startPoint y: 101, endPoint x: 394, endPoint y: 102, distance: 13.3
click at [394, 102] on div "PH Patient Name Prakash H S Claim No HI-RSA-00655... Claim Amount ₹2,36,348 Mod…" at bounding box center [228, 106] width 370 height 27
copy span "164661"
click at [404, 108] on img at bounding box center [404, 109] width 4 height 6
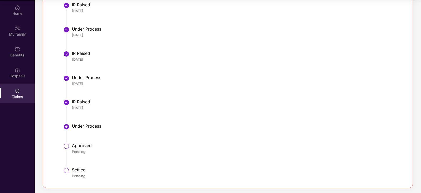
scroll to position [0, 0]
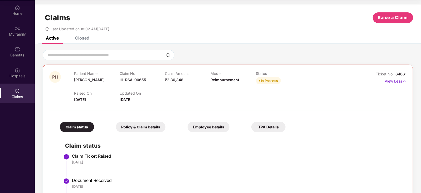
click at [221, 81] on span "Reimbursement" at bounding box center [224, 79] width 29 height 4
copy span "Reimbursement"
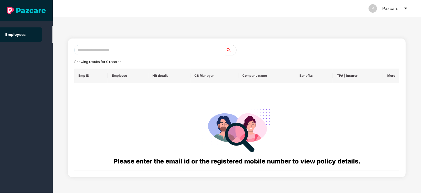
click at [100, 52] on input "text" at bounding box center [149, 50] width 151 height 11
paste input "**********"
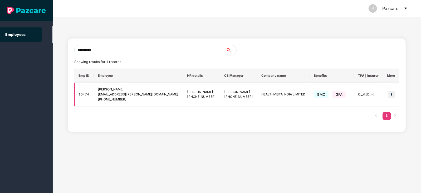
type input "**********"
click at [392, 96] on img at bounding box center [391, 94] width 7 height 7
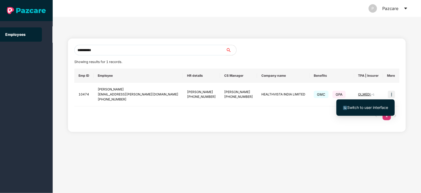
click at [369, 107] on span "Switch to user interface" at bounding box center [367, 107] width 41 height 4
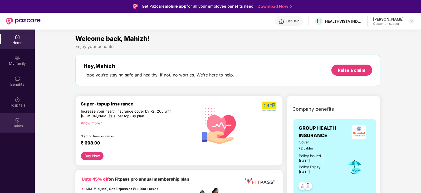
click at [18, 126] on div "Claims" at bounding box center [17, 125] width 35 height 5
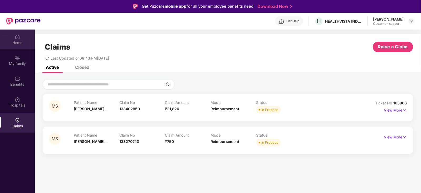
click at [21, 43] on div "Home" at bounding box center [17, 42] width 35 height 5
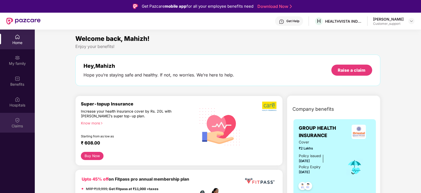
click at [8, 126] on div "Claims" at bounding box center [17, 125] width 35 height 5
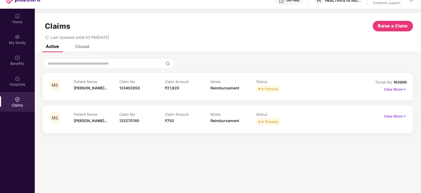
scroll to position [20, 0]
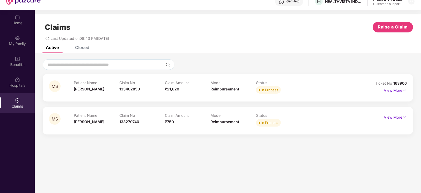
click at [406, 90] on img at bounding box center [404, 90] width 4 height 6
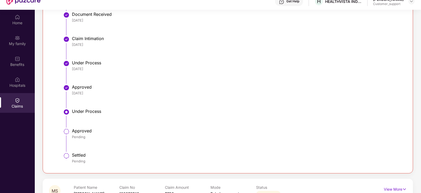
scroll to position [184, 0]
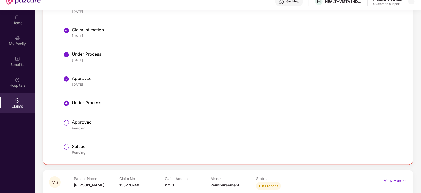
click at [404, 179] on img at bounding box center [404, 180] width 4 height 6
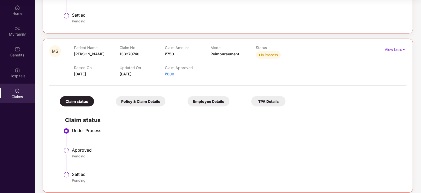
scroll to position [310, 0]
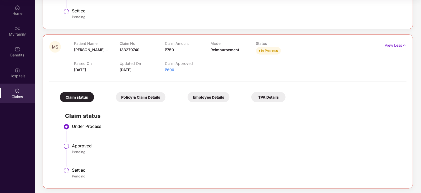
click at [151, 136] on li "Under Process" at bounding box center [233, 134] width 336 height 19
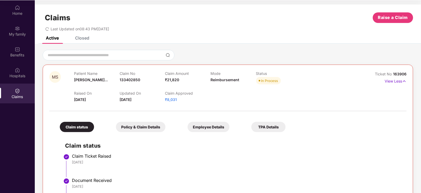
scroll to position [0, 0]
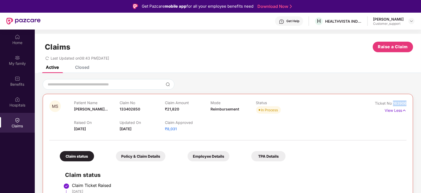
drag, startPoint x: 407, startPoint y: 101, endPoint x: 393, endPoint y: 104, distance: 14.6
copy span "163906"
click at [288, 21] on div "Get Help" at bounding box center [292, 21] width 13 height 4
click at [186, 46] on div "Claims Raise a Claim" at bounding box center [228, 47] width 370 height 11
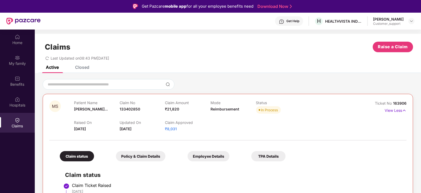
click at [288, 19] on div "Get Help" at bounding box center [292, 21] width 13 height 4
click at [191, 65] on div "Claims Raise a Claim Last Updated on 08:43 PM, 20 Aug 2025" at bounding box center [228, 50] width 386 height 32
click at [222, 110] on span "Reimbursement" at bounding box center [224, 109] width 29 height 4
copy span "Reimbursement"
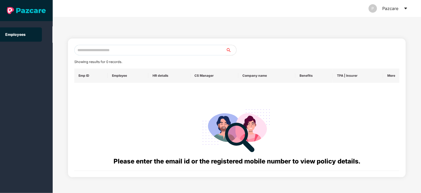
click at [90, 49] on input "text" at bounding box center [149, 50] width 151 height 11
paste input "**********"
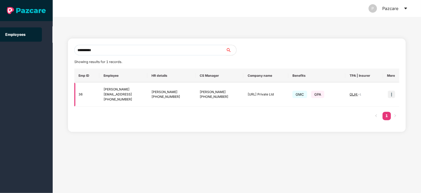
type input "**********"
click at [391, 95] on img at bounding box center [391, 94] width 7 height 7
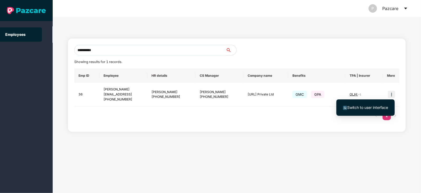
click at [358, 108] on span "Switch to user interface" at bounding box center [367, 107] width 41 height 4
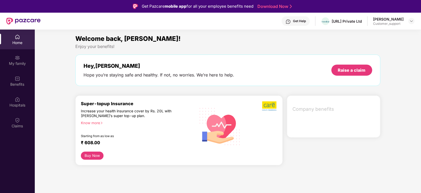
scroll to position [29, 0]
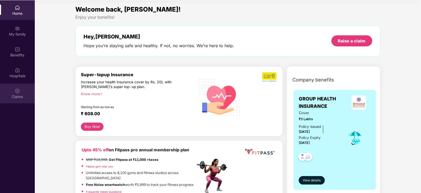
click at [11, 94] on div "Claims" at bounding box center [17, 96] width 35 height 5
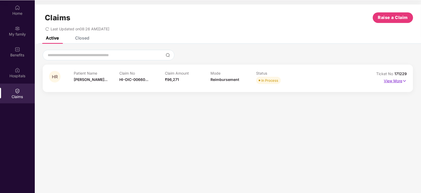
click at [404, 81] on img at bounding box center [404, 81] width 4 height 6
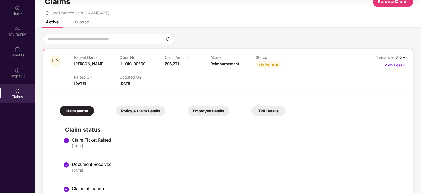
scroll to position [0, 0]
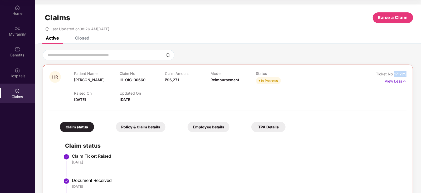
drag, startPoint x: 408, startPoint y: 74, endPoint x: 394, endPoint y: 74, distance: 13.7
click at [394, 74] on div "HR Patient Name Hari Rithanya... Claim No HI-OIC-00660... Claim Amount ₹96,271 …" at bounding box center [228, 178] width 370 height 226
click at [394, 74] on span "171229" at bounding box center [400, 74] width 12 height 4
copy span "171229"
click at [399, 73] on span "171229" at bounding box center [400, 74] width 12 height 4
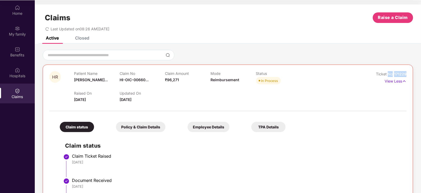
click at [399, 73] on span "171229" at bounding box center [400, 74] width 12 height 4
copy div "No 171229"
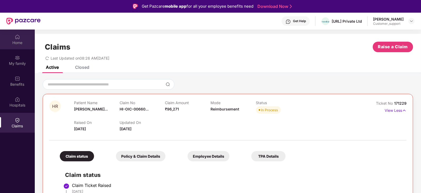
click at [11, 40] on div "Home" at bounding box center [17, 42] width 35 height 5
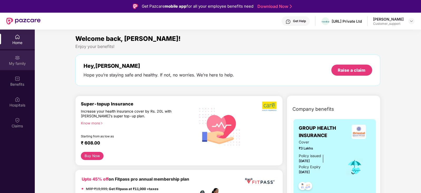
click at [14, 66] on div "My family" at bounding box center [17, 63] width 35 height 5
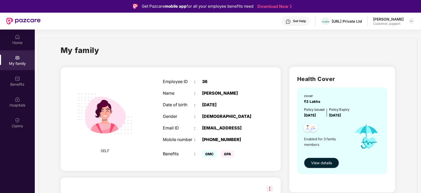
scroll to position [8, 0]
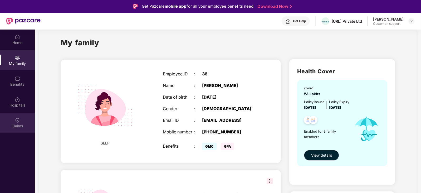
click at [18, 125] on div "Claims" at bounding box center [17, 125] width 35 height 5
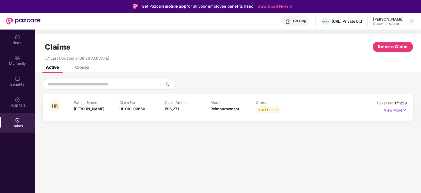
scroll to position [29, 0]
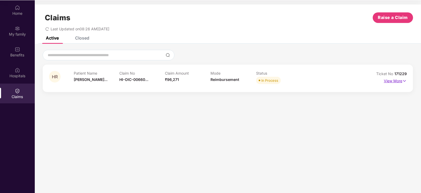
click at [404, 78] on img at bounding box center [404, 81] width 4 height 6
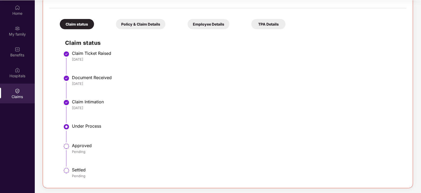
scroll to position [0, 0]
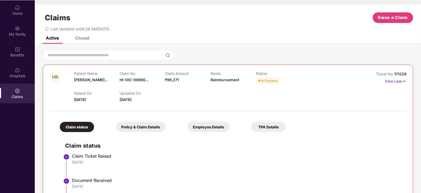
click at [222, 82] on div "Mode Reimbursement" at bounding box center [233, 78] width 46 height 14
copy span "Reimbursement"
